Goal: Check status: Check status

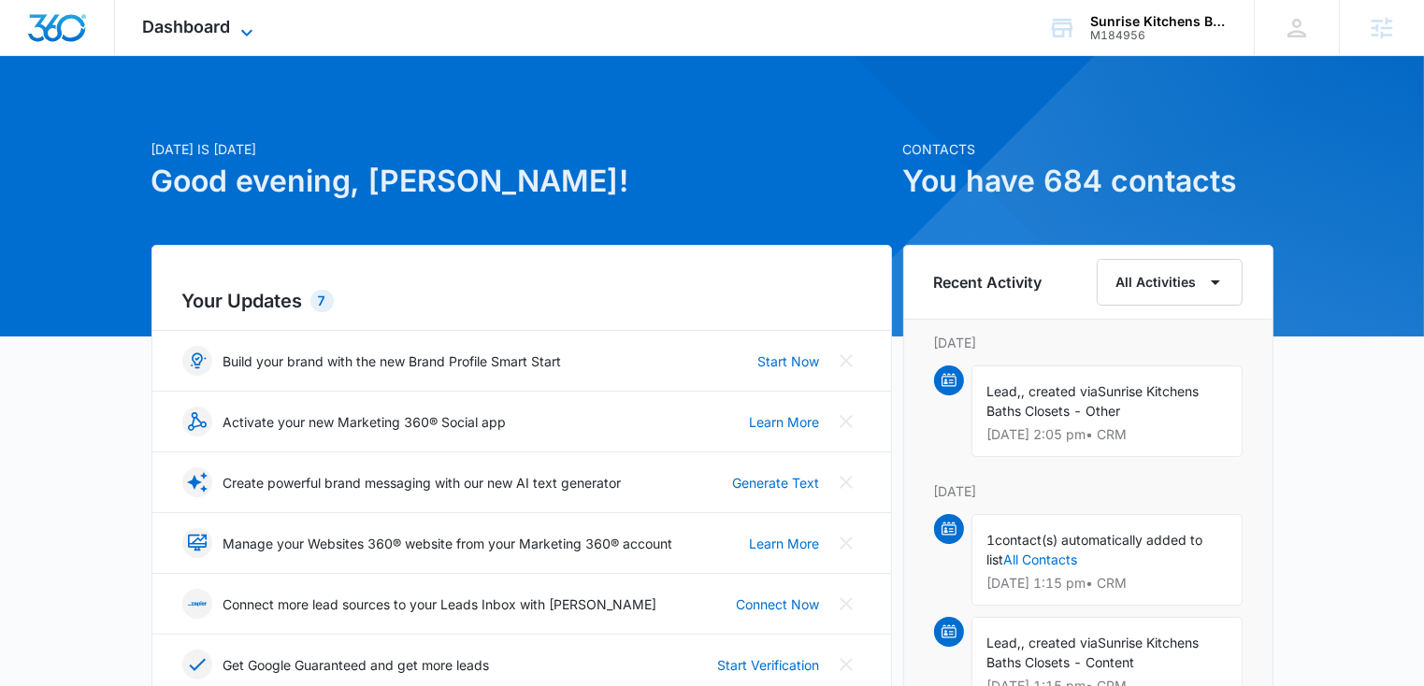
click at [194, 24] on span "Dashboard" at bounding box center [187, 27] width 88 height 20
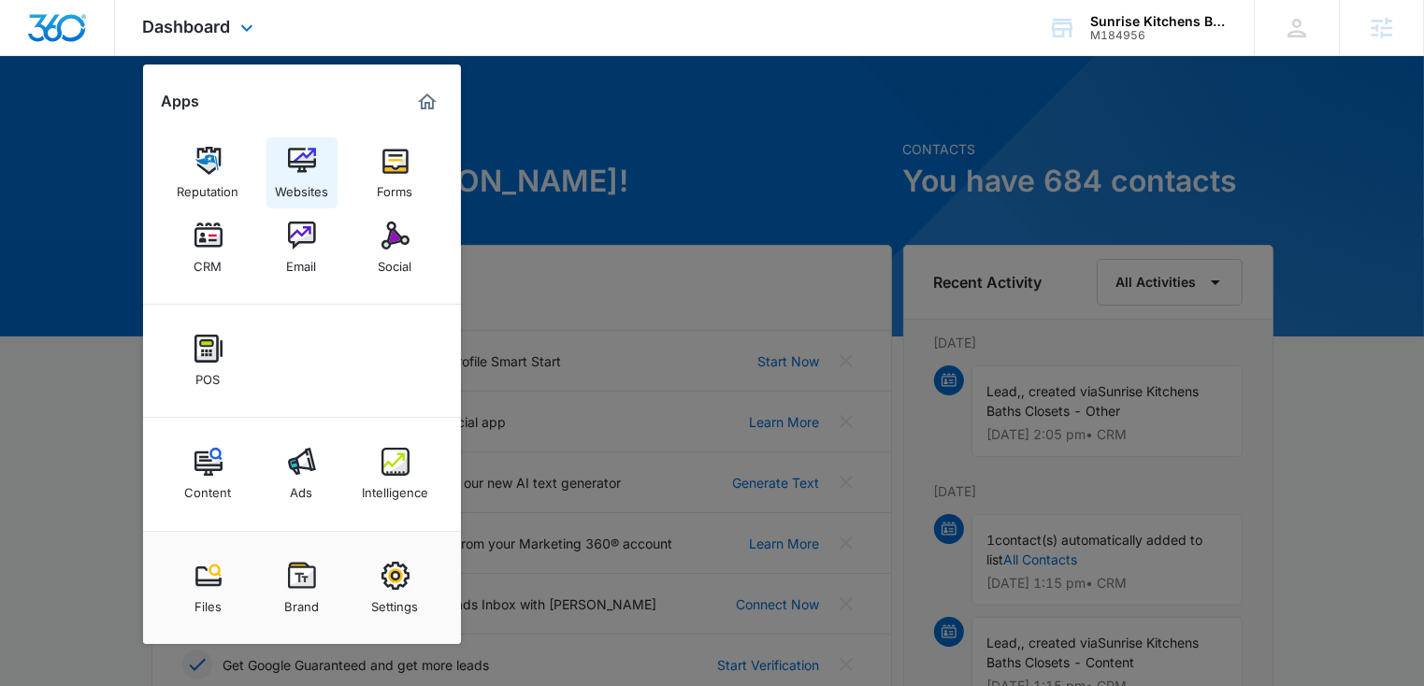
click at [302, 166] on img at bounding box center [302, 161] width 28 height 28
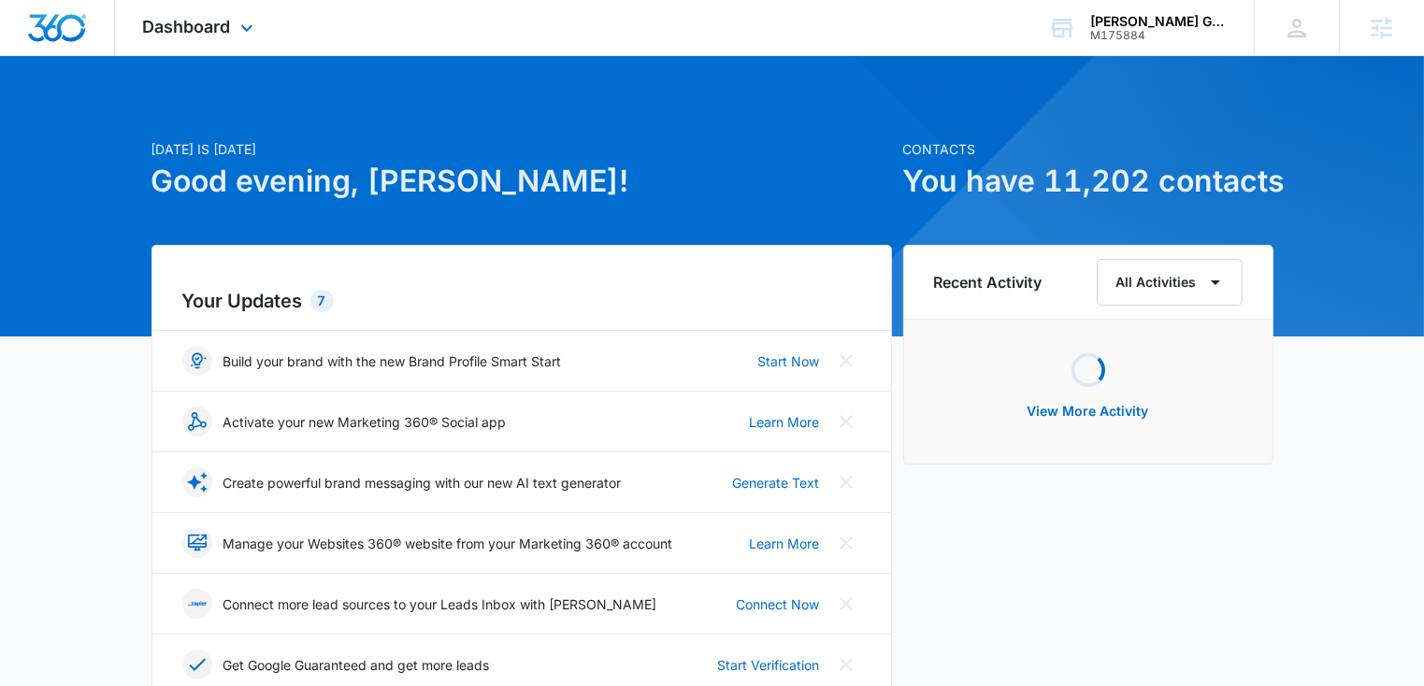
click at [183, 37] on div "Dashboard Apps Reputation Websites Forms CRM Email Social Payments POS Content …" at bounding box center [200, 27] width 171 height 55
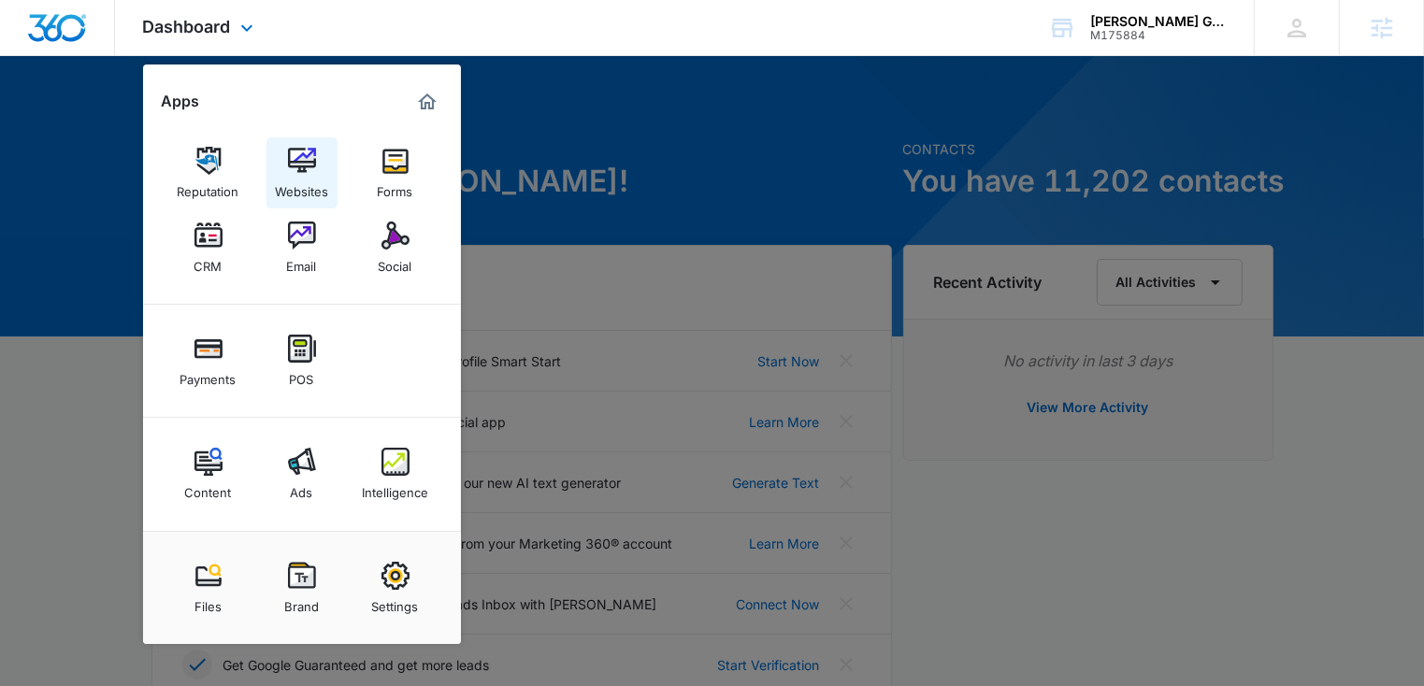
click at [319, 177] on div "Websites" at bounding box center [301, 187] width 53 height 24
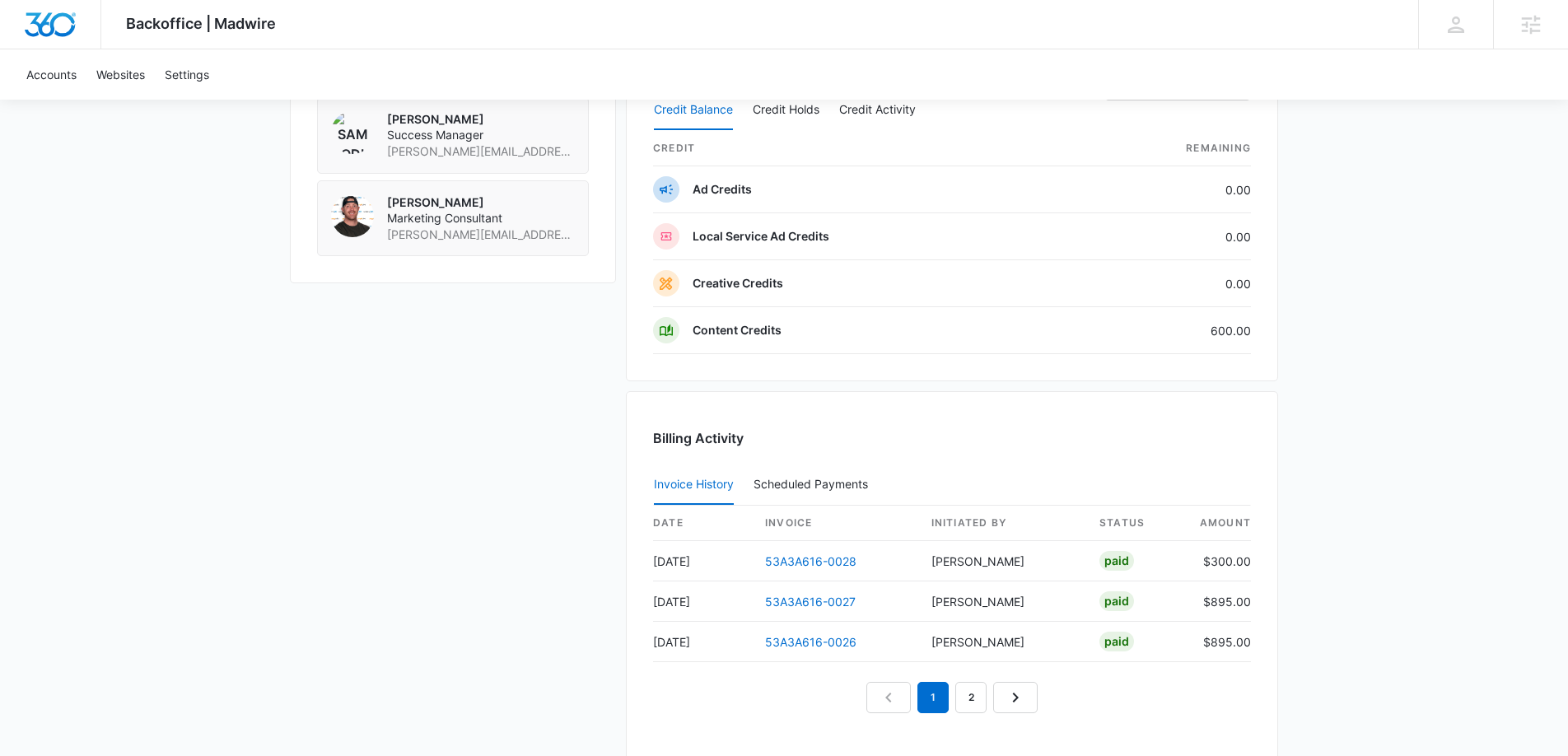
scroll to position [1420, 0]
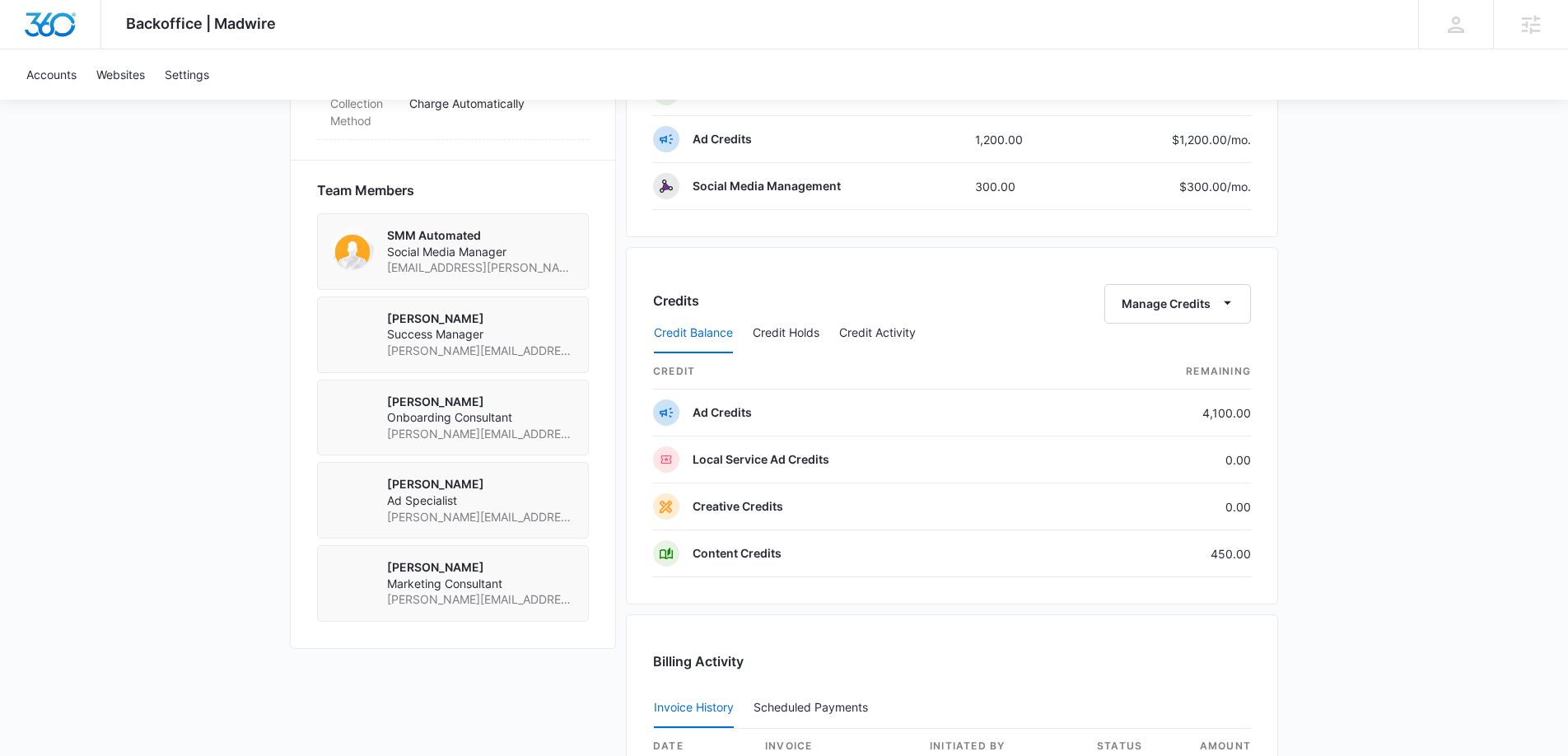
scroll to position [1207, 0]
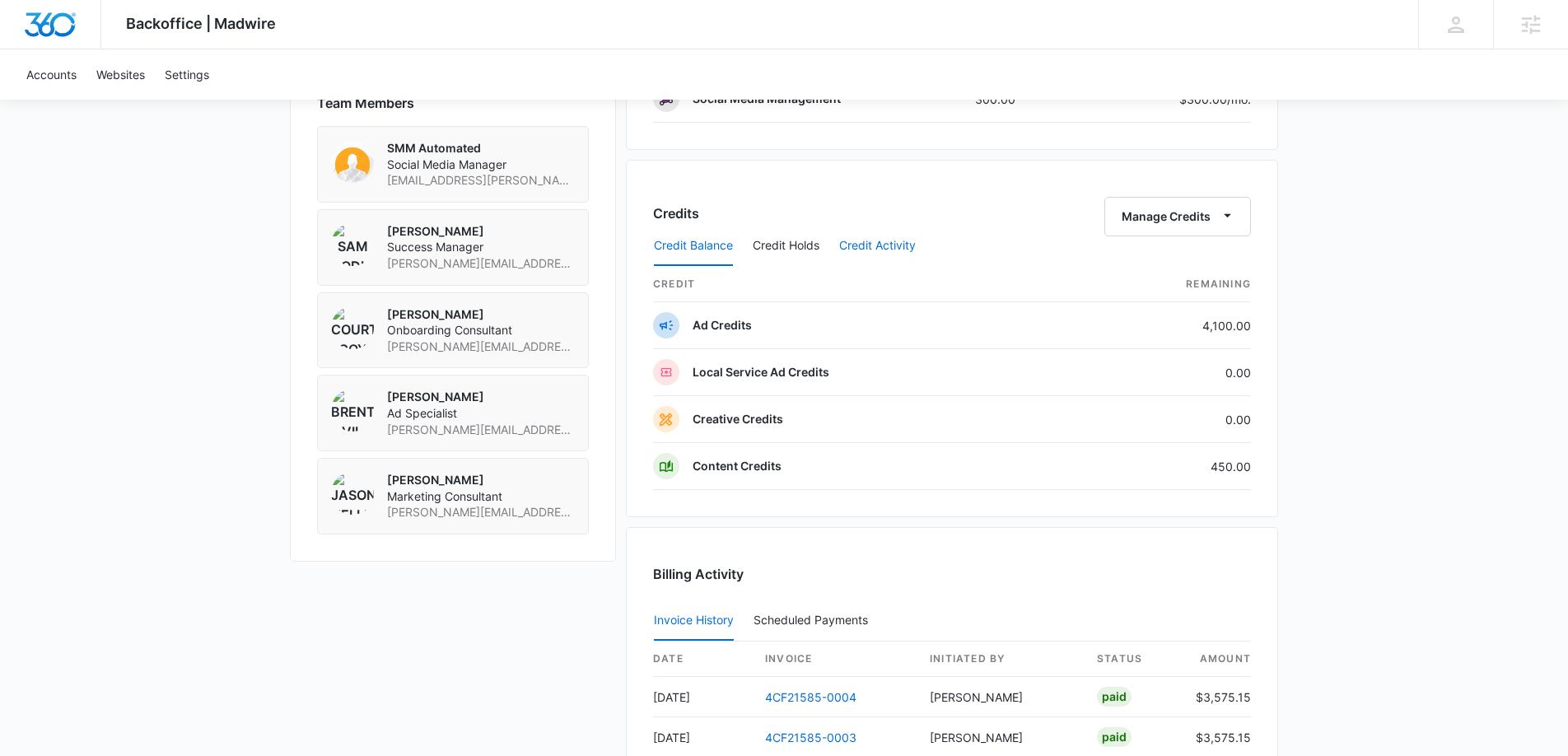
click at [858, 248] on button "Credit Activity" at bounding box center [877, 246] width 77 height 40
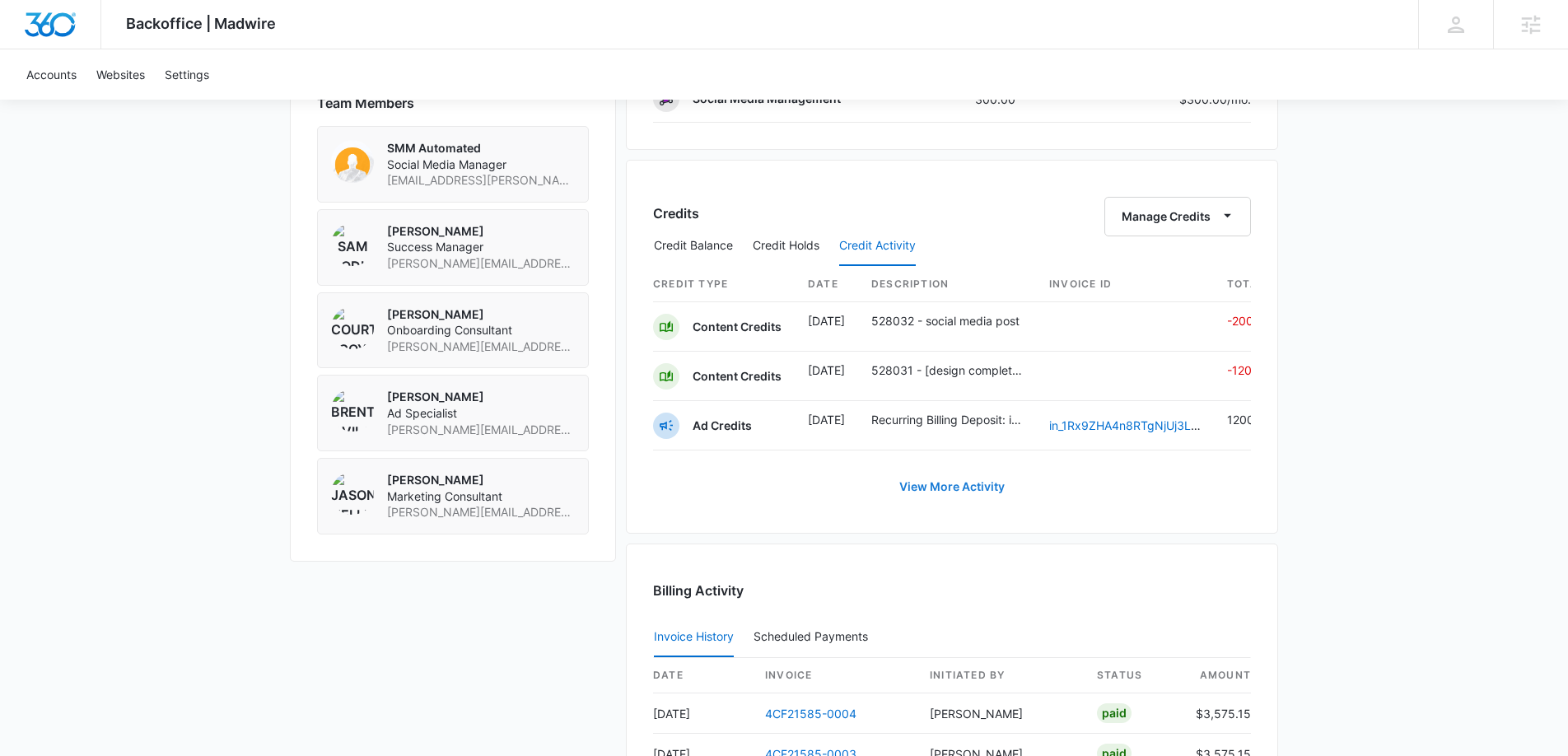
click at [909, 485] on link "View More Activity" at bounding box center [952, 486] width 138 height 40
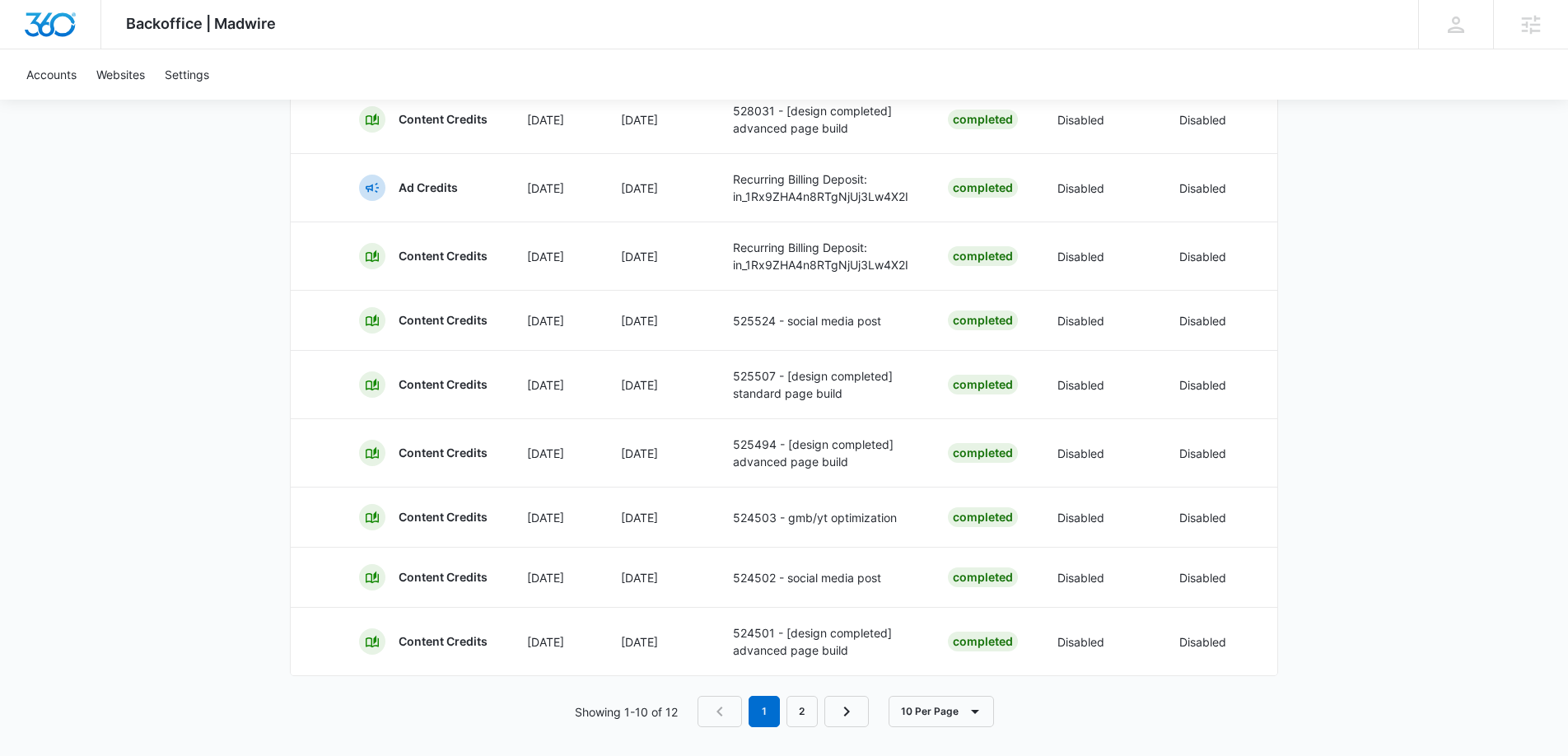
scroll to position [652, 0]
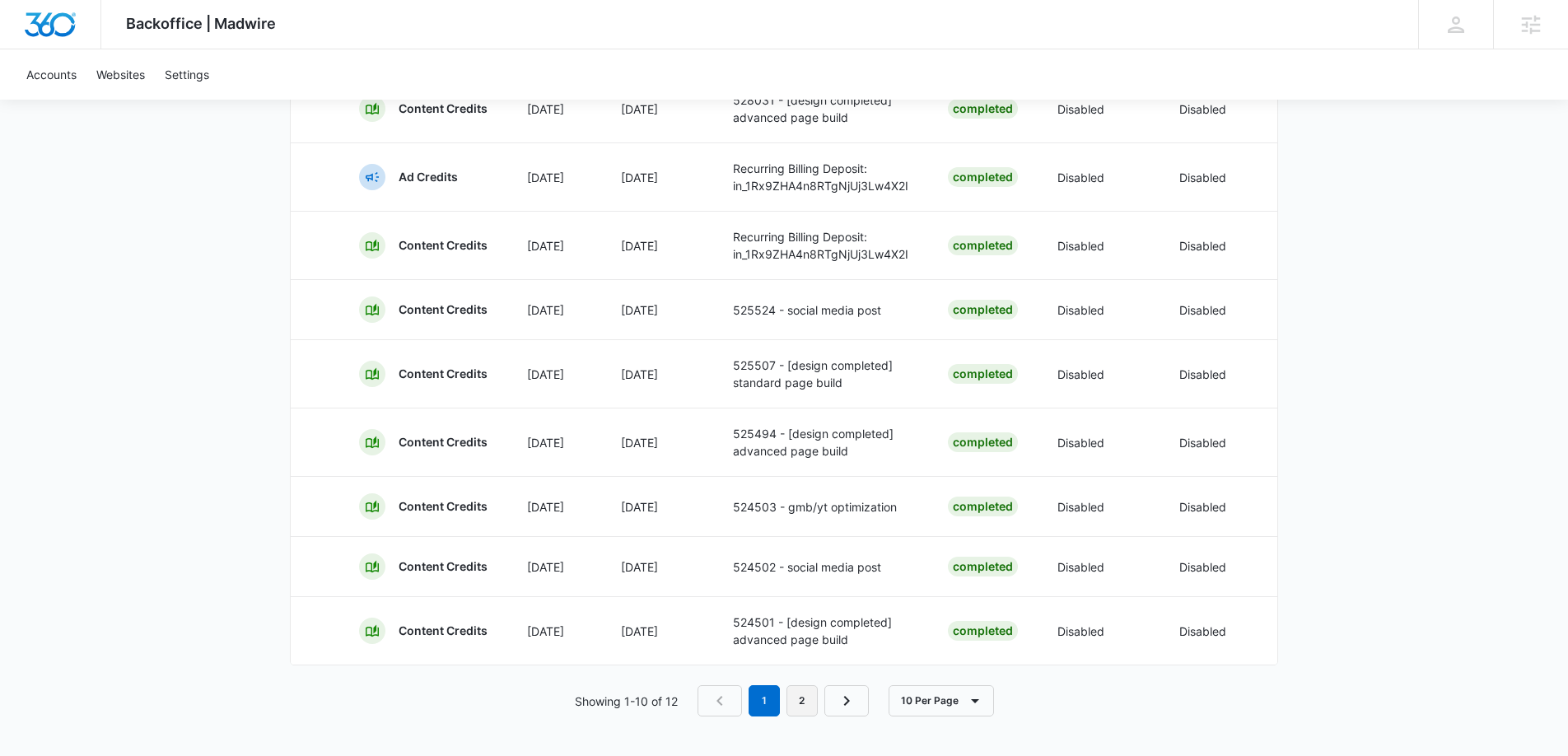
click at [796, 699] on link "2" at bounding box center [802, 701] width 32 height 32
